Goal: Task Accomplishment & Management: Use online tool/utility

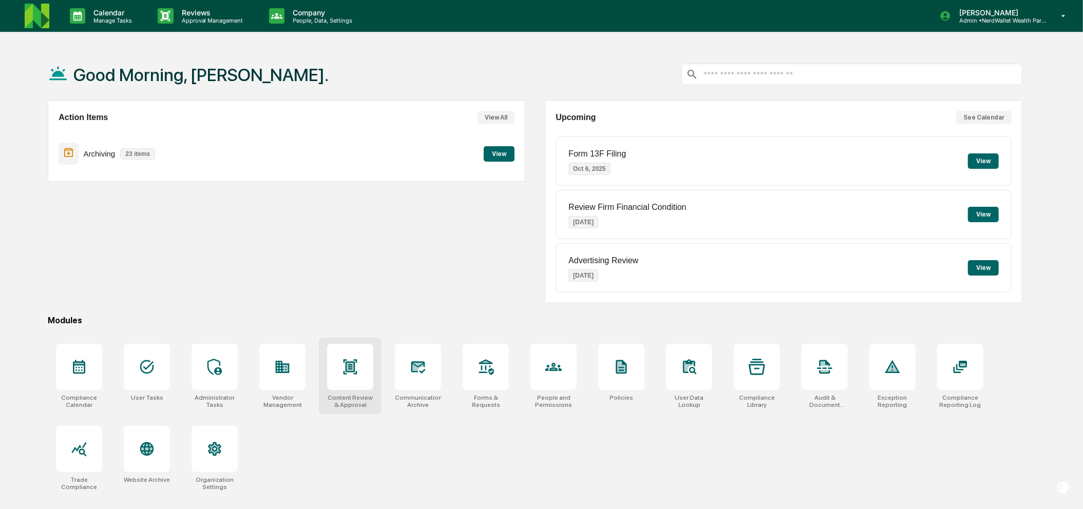
click at [365, 382] on div at bounding box center [350, 367] width 46 height 46
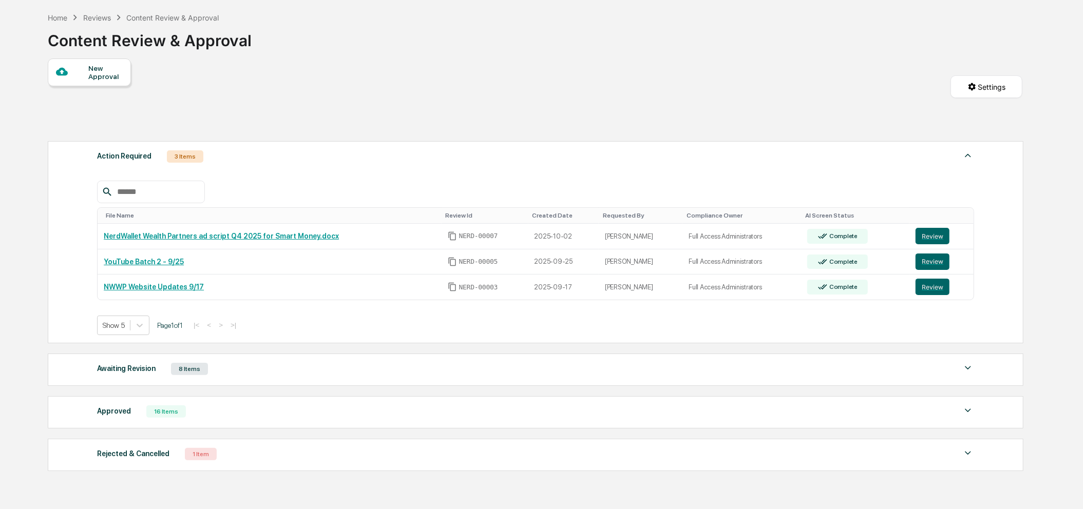
scroll to position [50, 0]
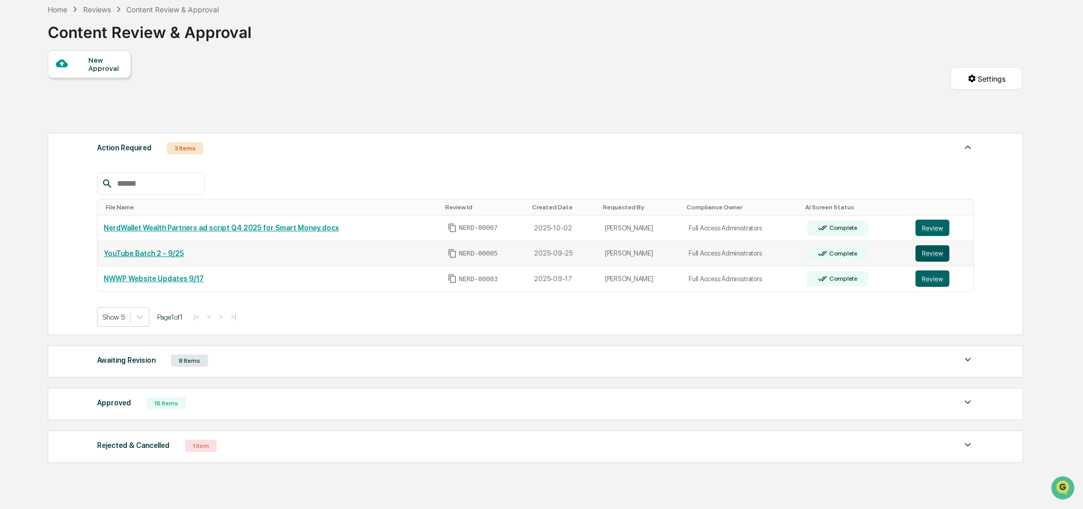
click at [932, 255] on button "Review" at bounding box center [932, 253] width 34 height 16
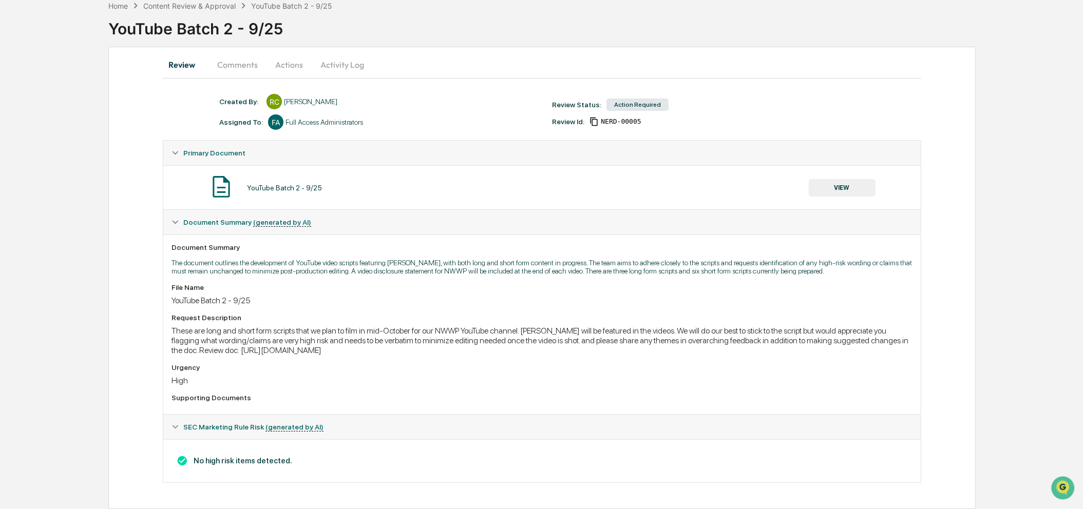
click at [255, 58] on button "Comments" at bounding box center [237, 64] width 57 height 25
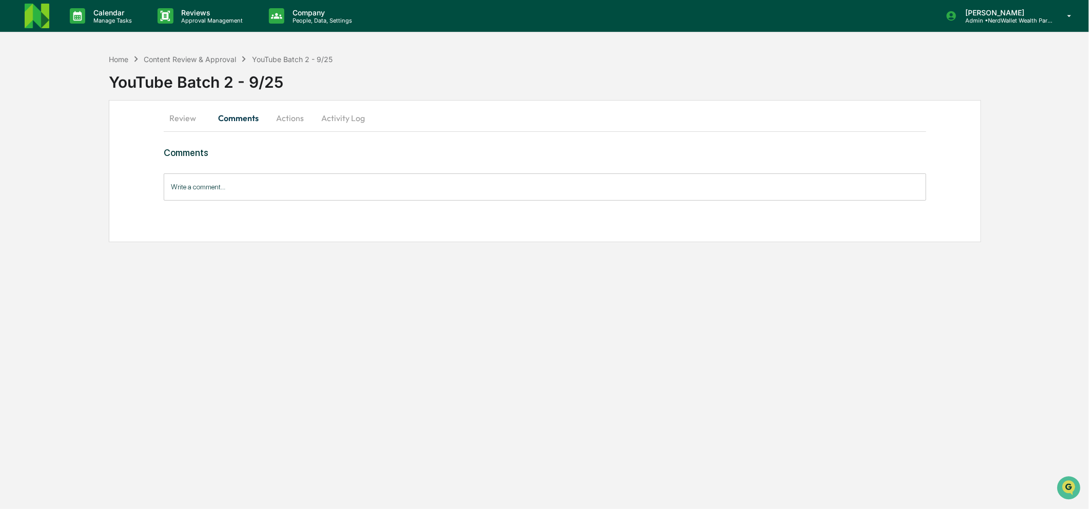
click at [195, 121] on button "Review" at bounding box center [187, 118] width 46 height 25
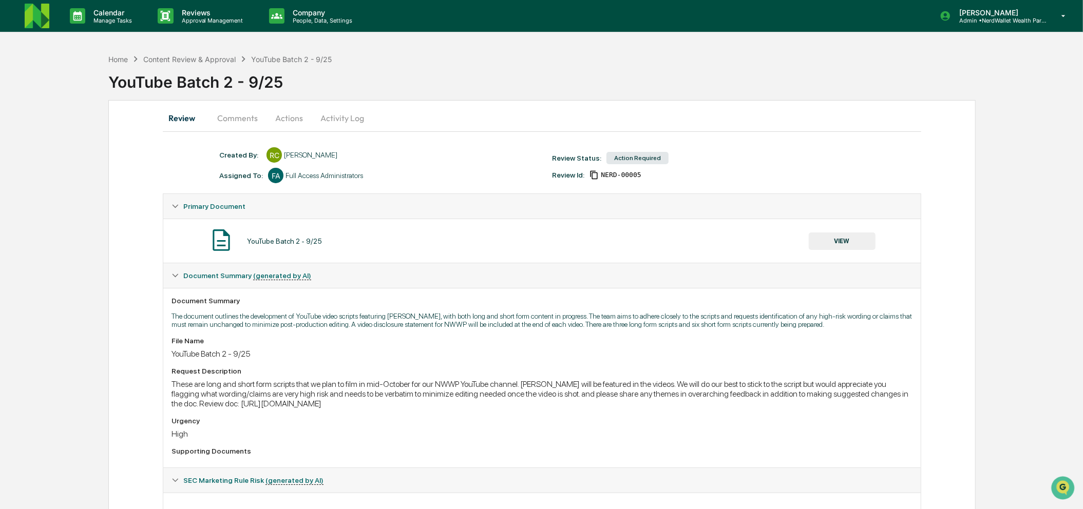
scroll to position [60, 0]
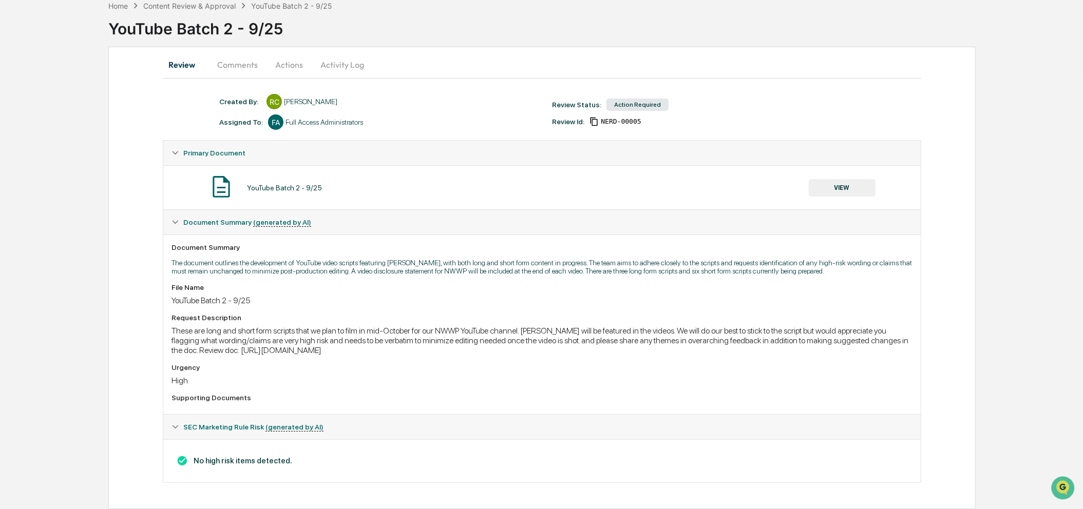
click at [236, 348] on div "These are long and short form scripts that we plan to film in mid-October for o…" at bounding box center [541, 340] width 740 height 29
click at [853, 179] on button "VIEW" at bounding box center [841, 187] width 67 height 17
